Goal: Information Seeking & Learning: Learn about a topic

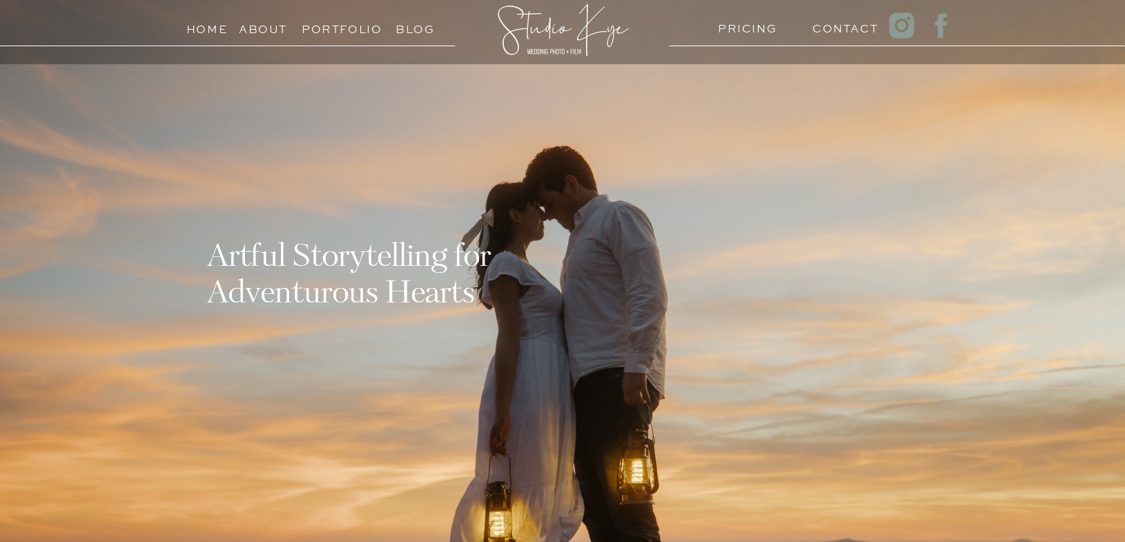
click at [725, 32] on h3 "PRICING" at bounding box center [744, 25] width 53 height 13
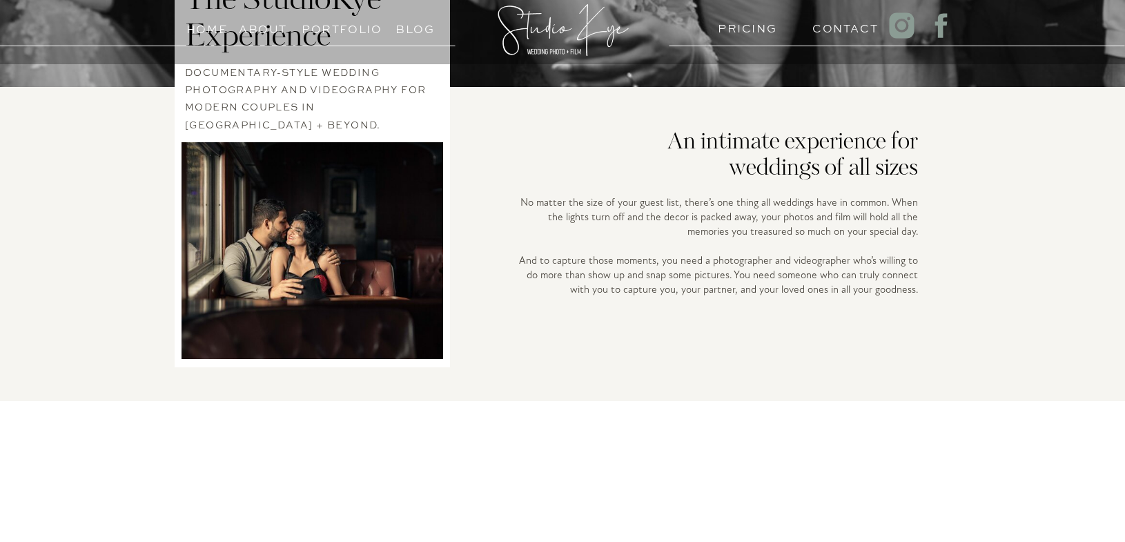
scroll to position [346, 0]
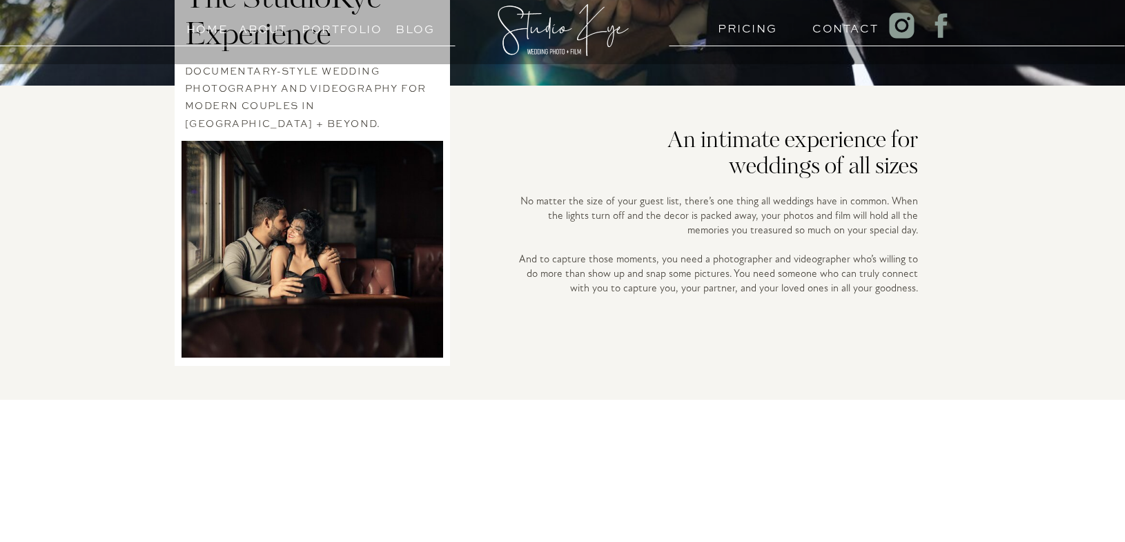
click at [758, 27] on h3 "PRICING" at bounding box center [744, 25] width 53 height 13
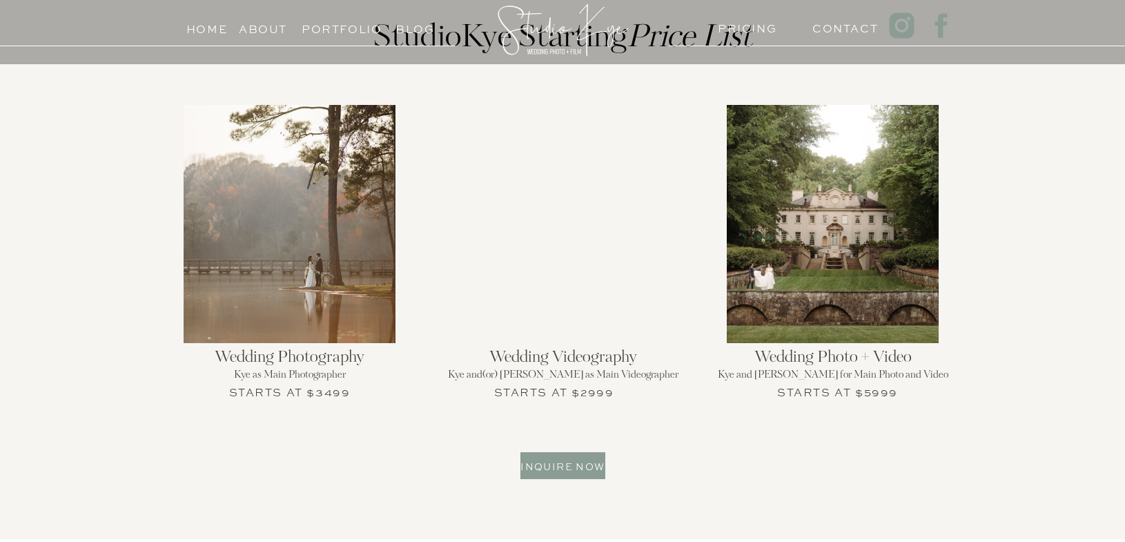
scroll to position [1490, 0]
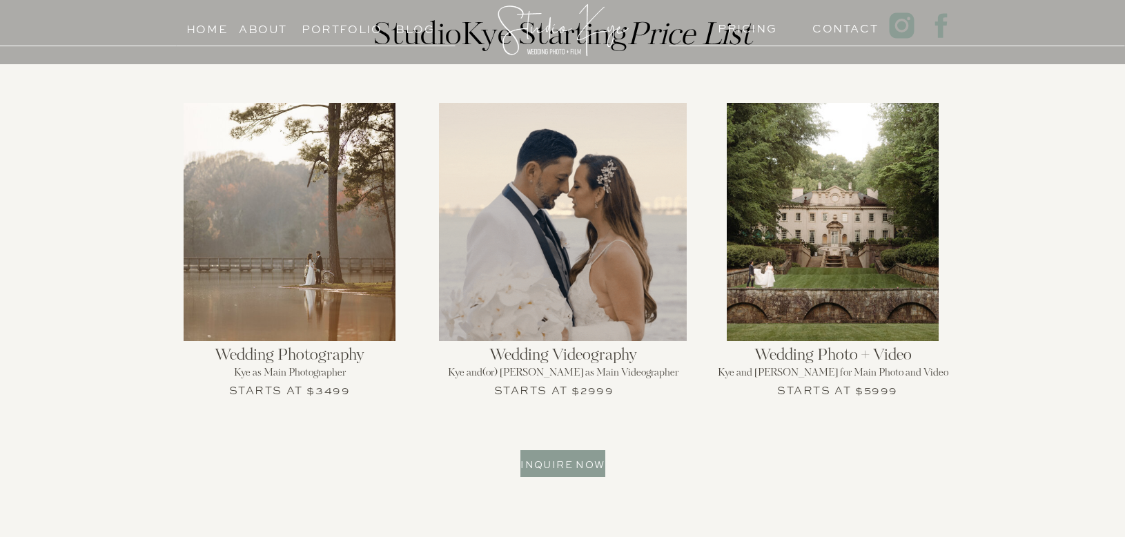
click at [300, 214] on div at bounding box center [290, 222] width 212 height 238
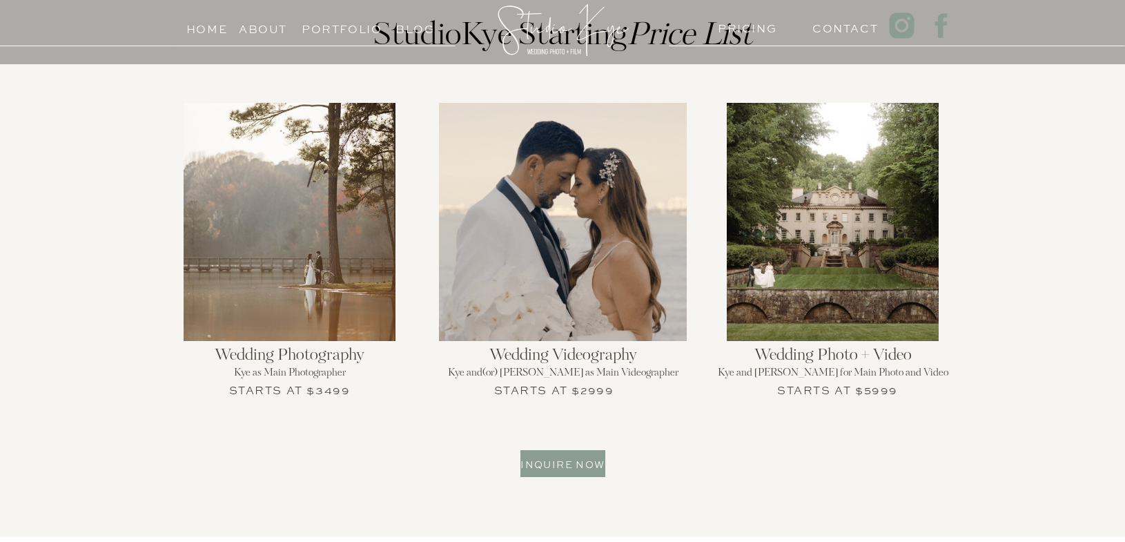
click at [300, 214] on div at bounding box center [290, 222] width 212 height 238
click at [315, 360] on h2 "Wedding Photography" at bounding box center [290, 357] width 270 height 21
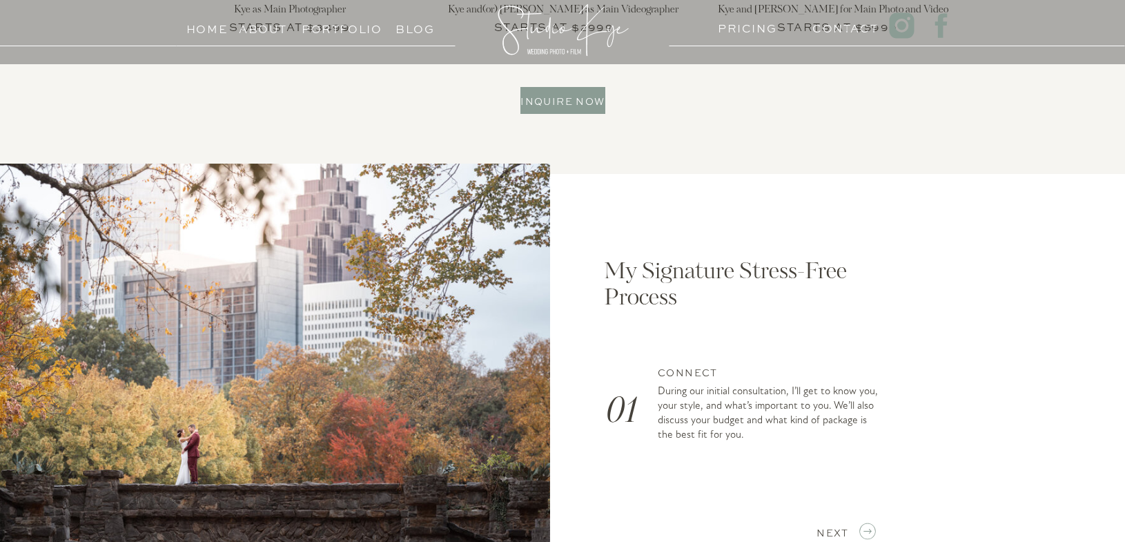
scroll to position [2098, 0]
